Goal: Task Accomplishment & Management: Complete application form

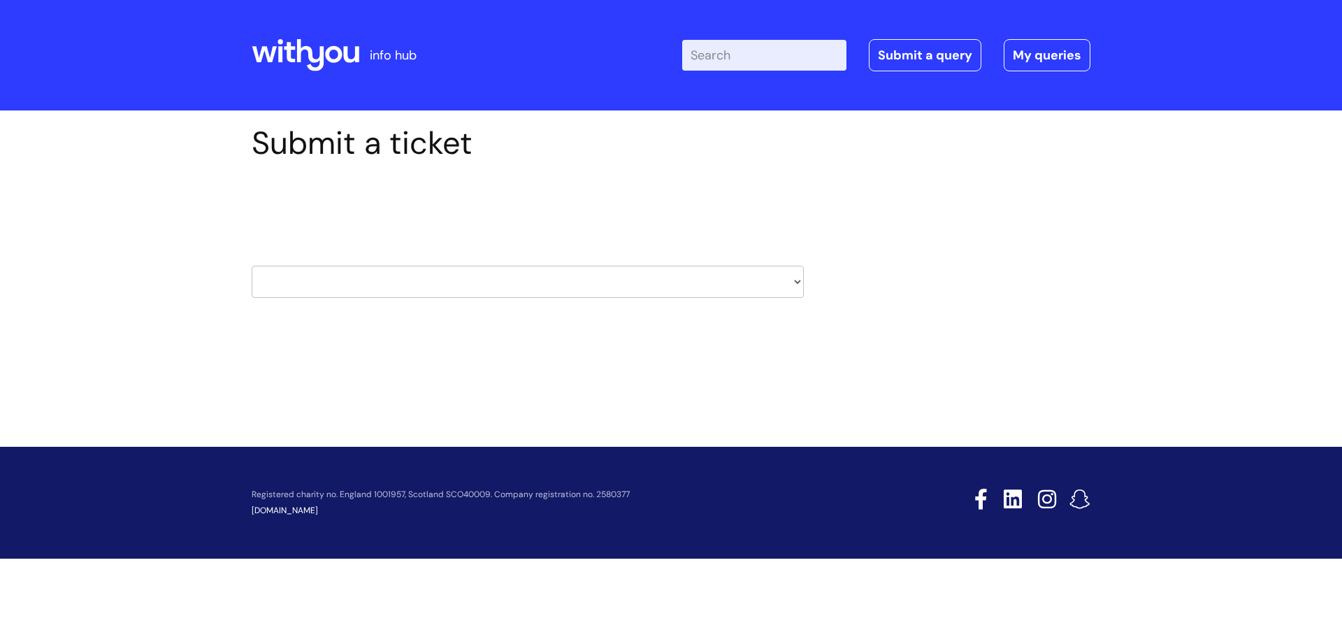
click at [376, 287] on select "HR / People IT and Support Clinical Drug Alerts Finance Accounts Data Support T…" at bounding box center [528, 282] width 552 height 32
click at [1003, 226] on div "Submit a ticket Select issue type HR / People IT and Support Clinical Drug Aler…" at bounding box center [671, 232] width 860 height 217
drag, startPoint x: 299, startPoint y: 291, endPoint x: 313, endPoint y: 282, distance: 16.3
click at [299, 289] on select "HR / People IT and Support Clinical Drug Alerts Finance Accounts Data Support T…" at bounding box center [528, 282] width 552 height 32
select select "learning_and_development"
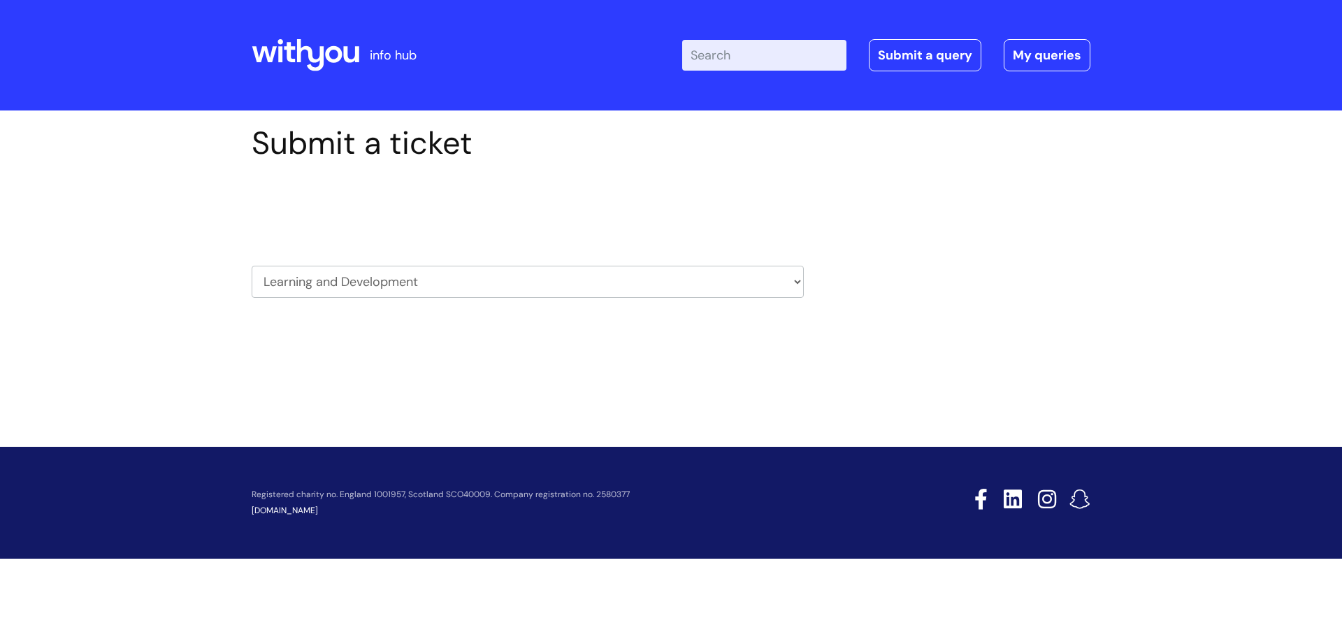
click at [252, 266] on select "HR / People IT and Support Clinical Drug Alerts Finance Accounts Data Support T…" at bounding box center [528, 282] width 552 height 32
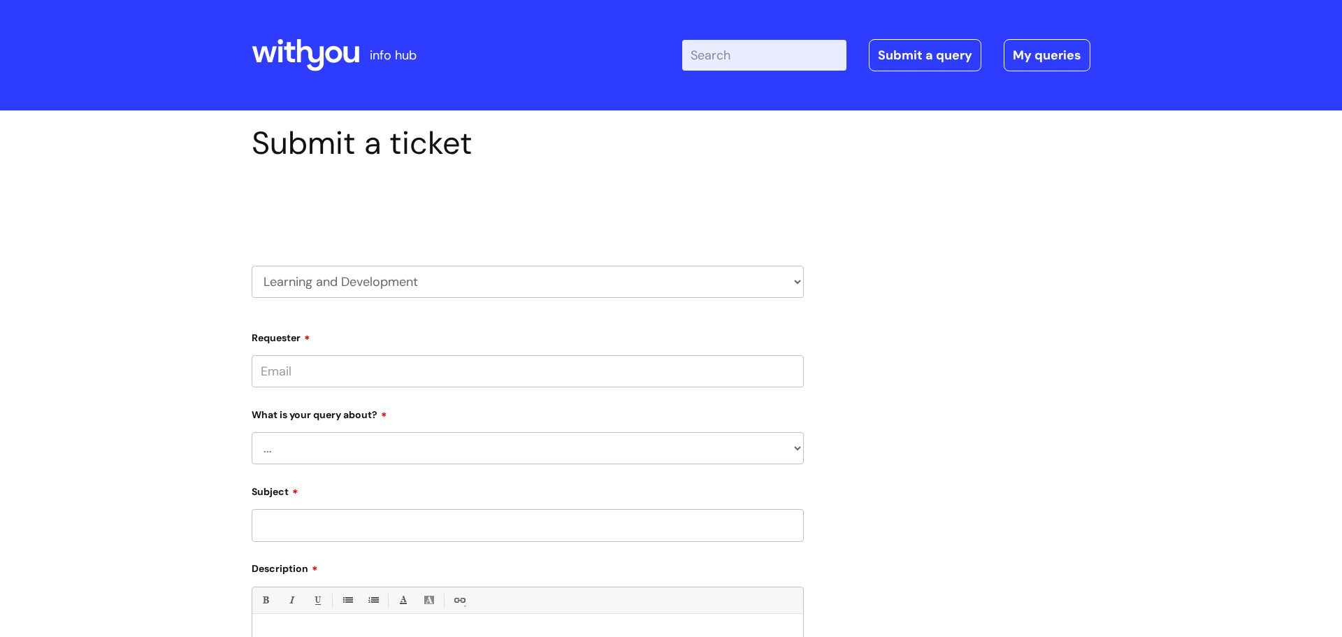
click at [387, 374] on input "Requester" at bounding box center [528, 371] width 552 height 32
type input "[PERSON_NAME][EMAIL_ADDRESS][PERSON_NAME][DOMAIN_NAME]"
click at [399, 447] on select "... Question about a training course or session booking Ask about apprenticeshi…" at bounding box center [528, 448] width 552 height 32
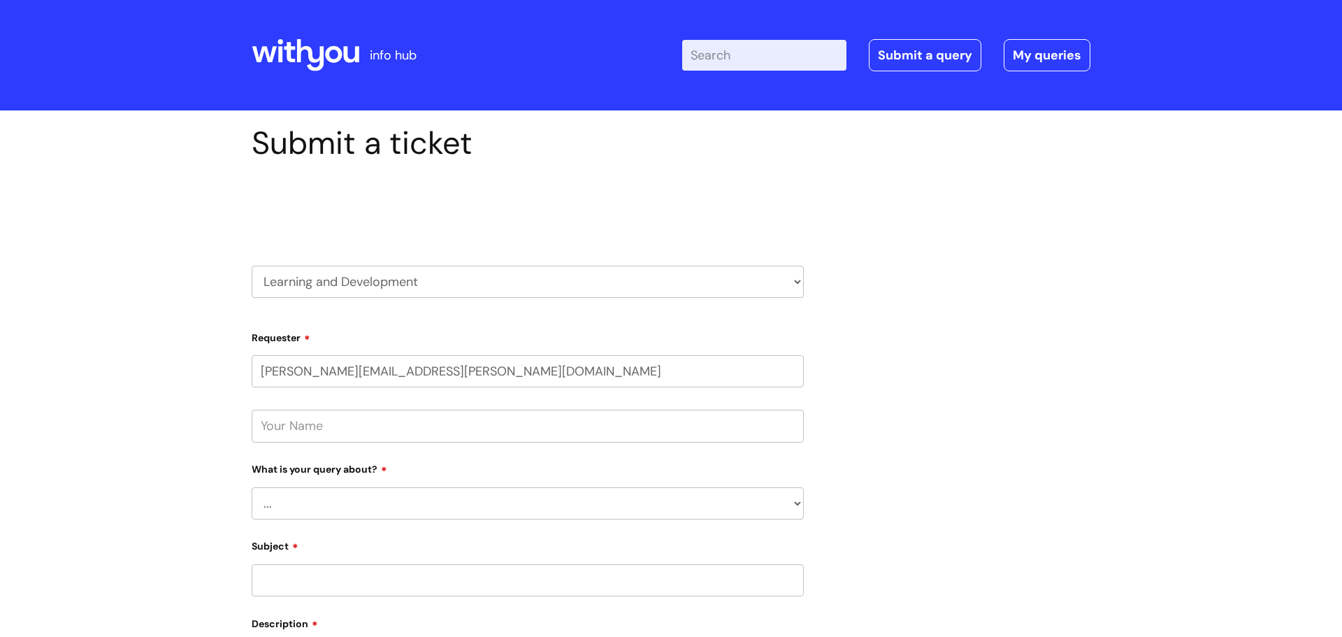
select select "Something else / not listed here"
click at [252, 488] on select "... Question about a training course or session booking Ask about apprenticeshi…" at bounding box center [528, 503] width 552 height 32
click at [303, 588] on select "... Other" at bounding box center [533, 575] width 541 height 32
select select "Other"
click at [263, 561] on select "... Other" at bounding box center [533, 575] width 541 height 32
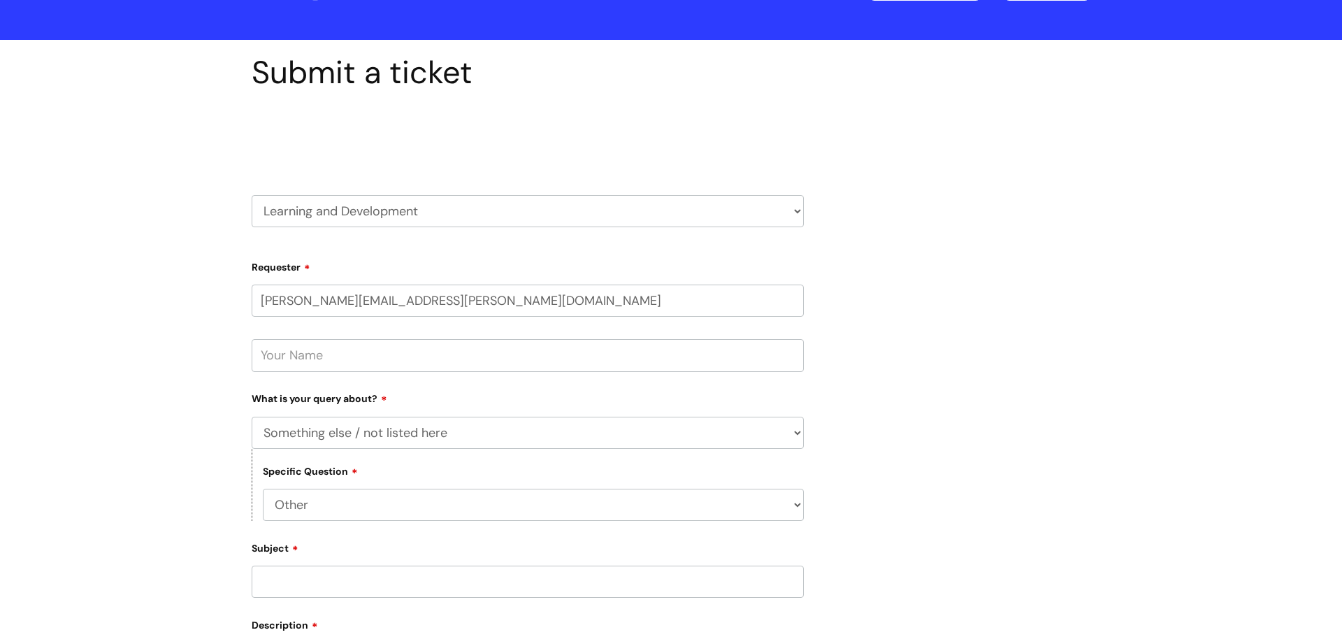
scroll to position [157, 0]
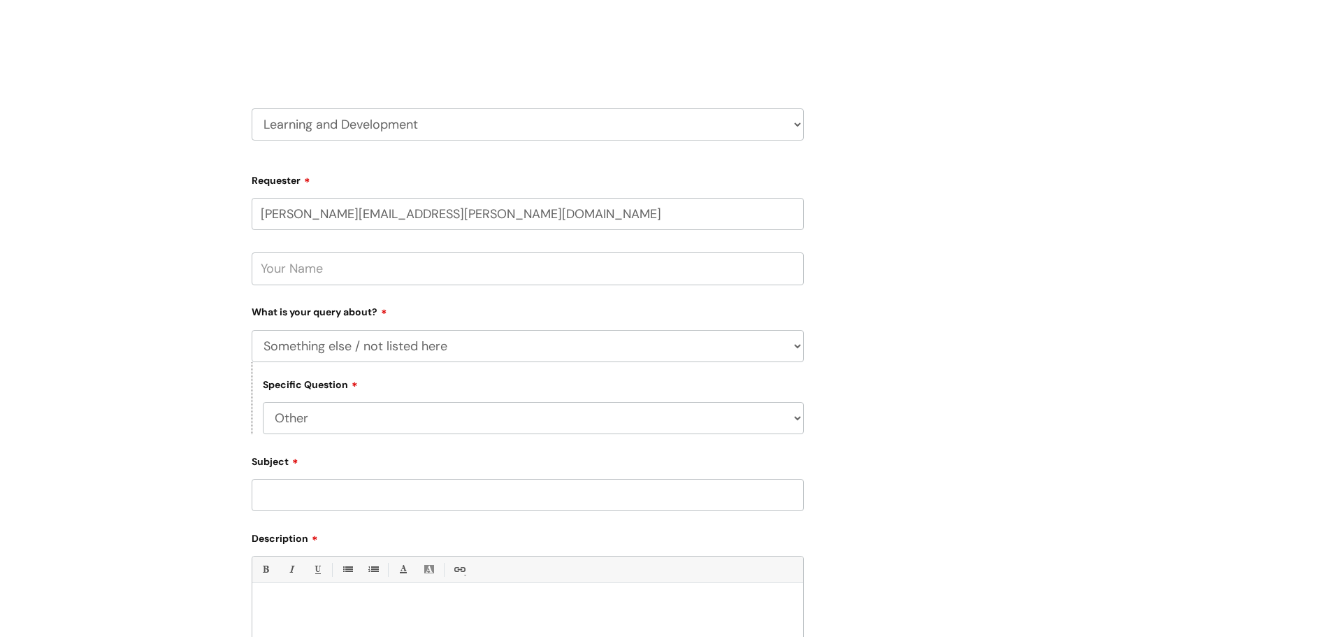
click at [303, 497] on input "Subject" at bounding box center [528, 495] width 552 height 32
